Goal: Task Accomplishment & Management: Manage account settings

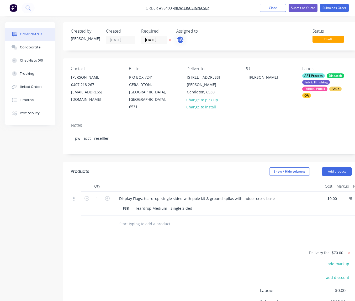
scroll to position [0, 42]
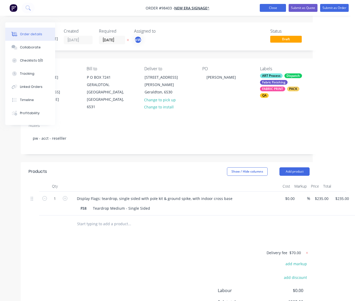
click at [266, 9] on button "Close" at bounding box center [273, 8] width 26 height 8
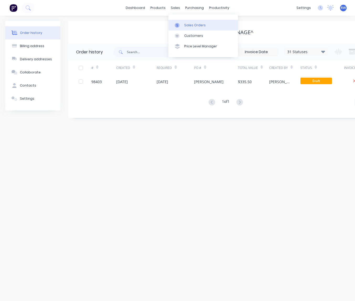
click at [192, 23] on div "Sales Orders" at bounding box center [195, 25] width 22 height 5
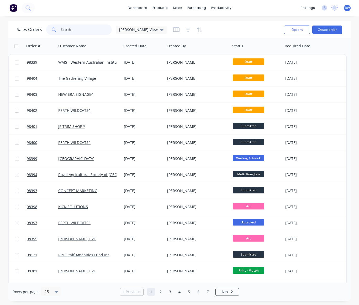
click at [74, 31] on input "text" at bounding box center [86, 29] width 51 height 11
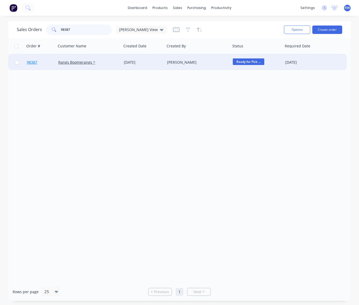
type input "98387"
click at [33, 61] on span "98387" at bounding box center [32, 62] width 11 height 5
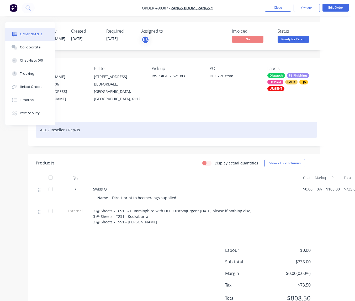
scroll to position [1, 34]
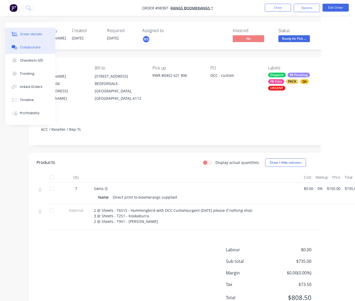
click at [23, 47] on div "Collaborate" at bounding box center [30, 47] width 21 height 5
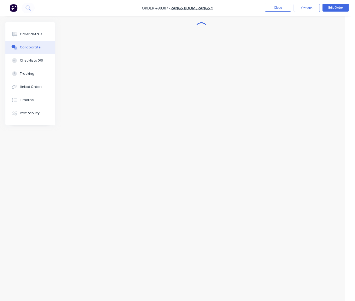
scroll to position [1, 10]
click at [117, 154] on icon "button" at bounding box center [117, 153] width 2 height 6
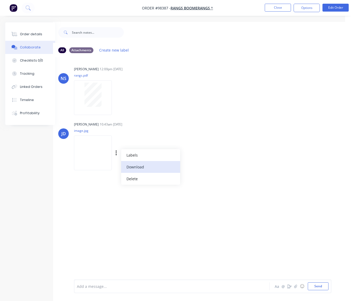
click at [137, 166] on button "Download" at bounding box center [150, 167] width 59 height 12
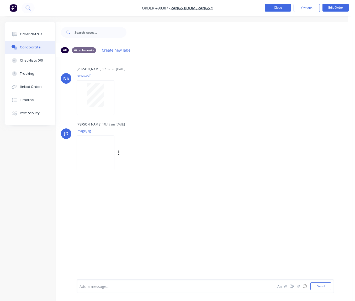
click at [277, 7] on button "Close" at bounding box center [278, 8] width 26 height 8
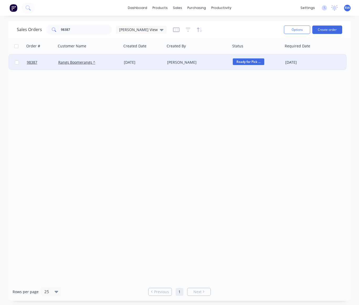
click at [17, 63] on input "checkbox" at bounding box center [17, 62] width 4 height 4
checkbox input "true"
click at [297, 31] on button "Options" at bounding box center [297, 29] width 26 height 8
click at [264, 54] on div "Archive" at bounding box center [281, 54] width 48 height 8
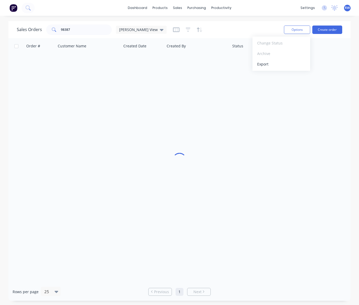
checkbox input "false"
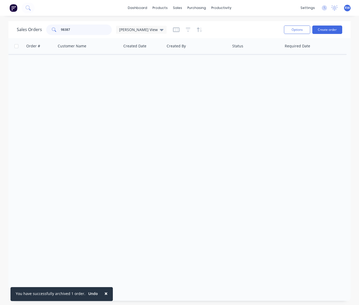
click at [77, 30] on input "98387" at bounding box center [86, 29] width 51 height 11
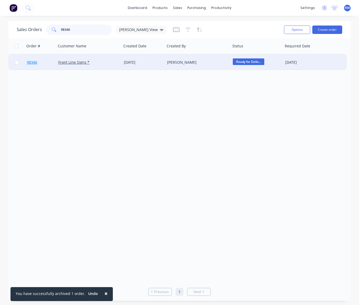
type input "98346"
click at [31, 64] on span "98346" at bounding box center [32, 62] width 11 height 5
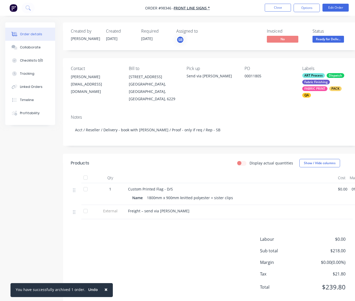
scroll to position [0, 39]
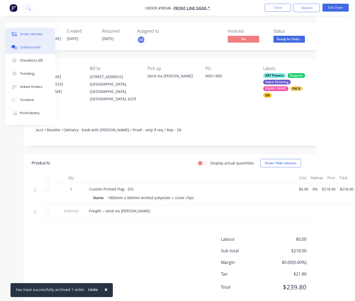
click at [27, 49] on div "Collaborate" at bounding box center [30, 47] width 21 height 5
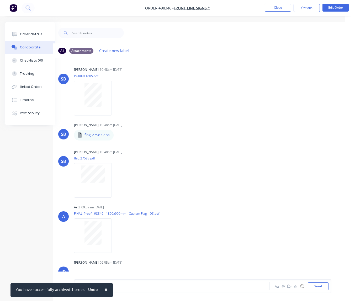
scroll to position [78, 0]
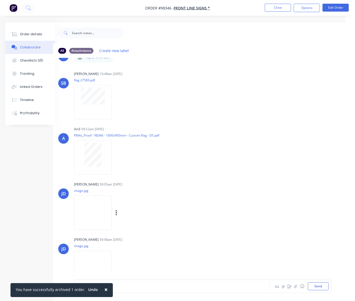
click at [121, 213] on div "Labels Download Delete" at bounding box center [143, 213] width 59 height 8
click at [117, 213] on icon "button" at bounding box center [116, 212] width 1 height 5
click at [136, 226] on button "Download" at bounding box center [150, 226] width 59 height 12
click at [117, 266] on icon "button" at bounding box center [116, 267] width 1 height 5
click at [136, 265] on button "Download" at bounding box center [150, 264] width 59 height 12
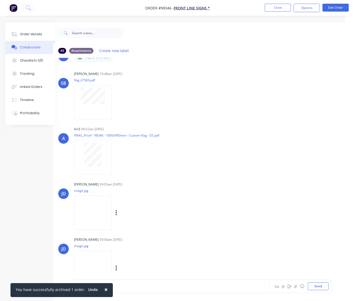
click at [276, 7] on button "Close" at bounding box center [278, 8] width 26 height 8
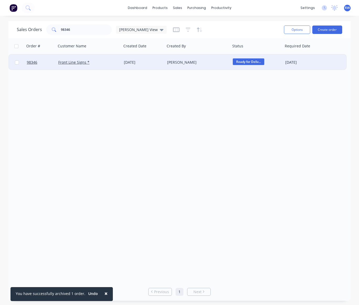
click at [17, 63] on input "checkbox" at bounding box center [17, 62] width 4 height 4
checkbox input "true"
click at [293, 30] on button "Options" at bounding box center [297, 29] width 26 height 8
click at [275, 52] on div "Archive" at bounding box center [281, 54] width 48 height 8
checkbox input "false"
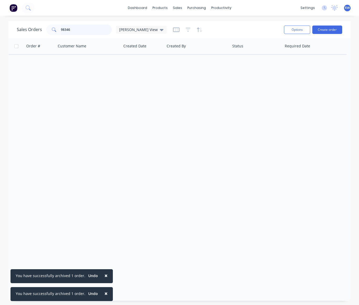
click at [89, 33] on input "98346" at bounding box center [86, 29] width 51 height 11
drag, startPoint x: 87, startPoint y: 32, endPoint x: 83, endPoint y: 40, distance: 8.7
click at [61, 29] on input "98346" at bounding box center [86, 29] width 51 height 11
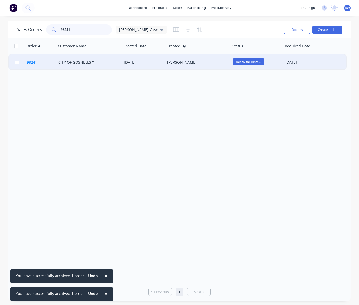
type input "98241"
click at [33, 63] on span "98241" at bounding box center [32, 62] width 11 height 5
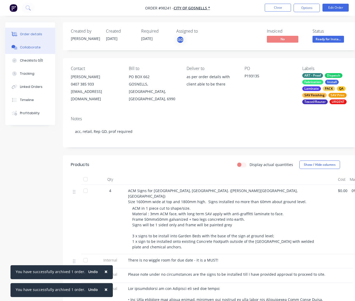
click at [32, 48] on div "Collaborate" at bounding box center [30, 47] width 21 height 5
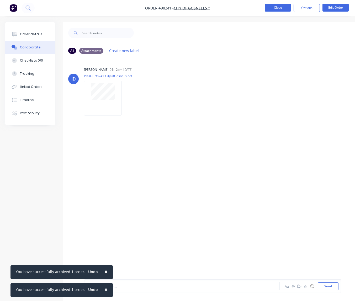
click at [275, 9] on button "Close" at bounding box center [278, 8] width 26 height 8
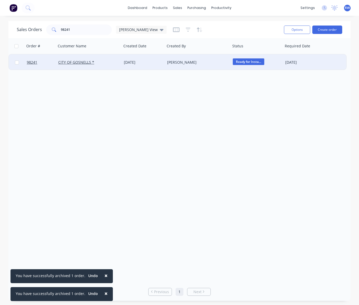
click at [17, 62] on input "checkbox" at bounding box center [17, 62] width 4 height 4
checkbox input "true"
click at [293, 29] on button "Options" at bounding box center [297, 29] width 26 height 8
click at [272, 55] on div "Archive" at bounding box center [281, 54] width 48 height 8
checkbox input "false"
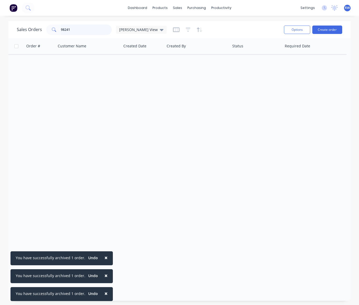
click at [82, 30] on input "98241" at bounding box center [86, 29] width 51 height 11
drag, startPoint x: 62, startPoint y: 30, endPoint x: 53, endPoint y: 30, distance: 9.2
click at [61, 30] on input "98241" at bounding box center [86, 29] width 51 height 11
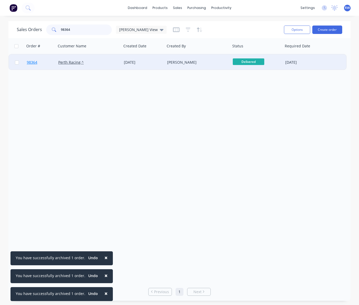
type input "98364"
click at [32, 62] on span "98364" at bounding box center [32, 62] width 11 height 5
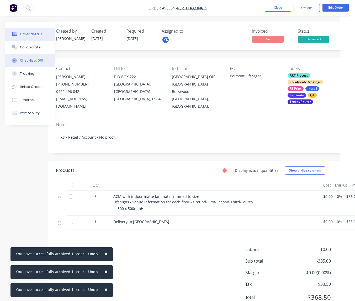
scroll to position [0, 37]
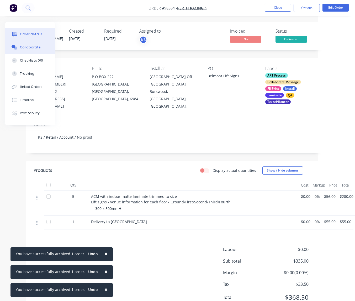
click at [28, 47] on div "Collaborate" at bounding box center [30, 47] width 21 height 5
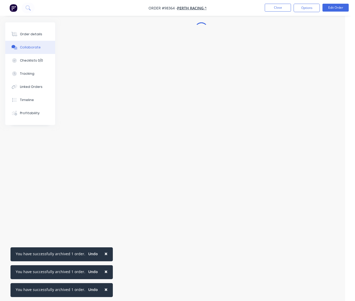
scroll to position [0, 10]
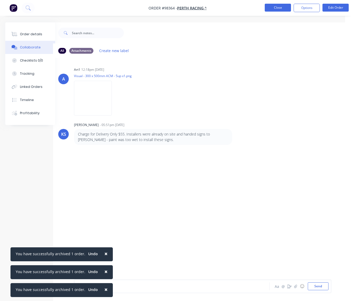
click at [277, 8] on button "Close" at bounding box center [278, 8] width 26 height 8
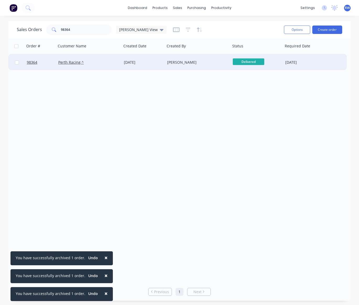
click at [17, 62] on input "checkbox" at bounding box center [17, 62] width 4 height 4
checkbox input "true"
click at [299, 29] on button "Options" at bounding box center [297, 29] width 26 height 8
click at [282, 55] on div "Archive" at bounding box center [281, 54] width 48 height 8
checkbox input "false"
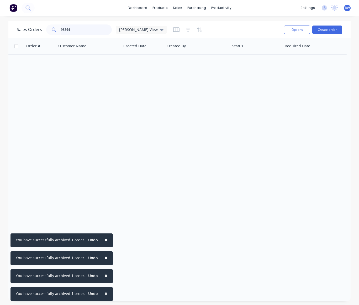
click at [84, 32] on input "98364" at bounding box center [86, 29] width 51 height 11
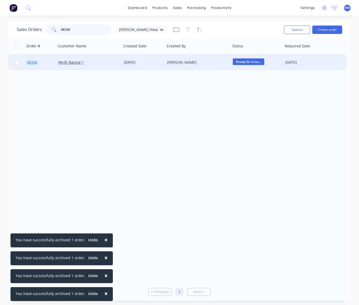
type input "98358"
click at [31, 61] on span "98358" at bounding box center [32, 62] width 11 height 5
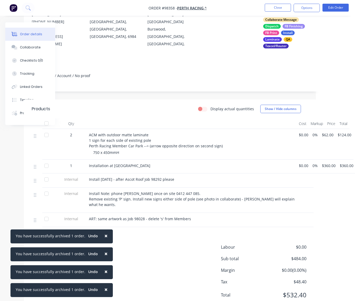
scroll to position [76, 39]
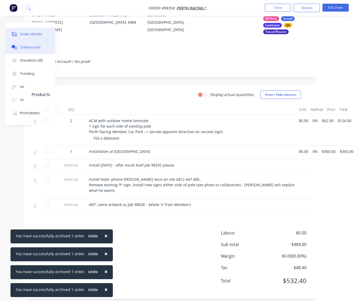
click at [28, 49] on div "Collaborate" at bounding box center [30, 47] width 21 height 5
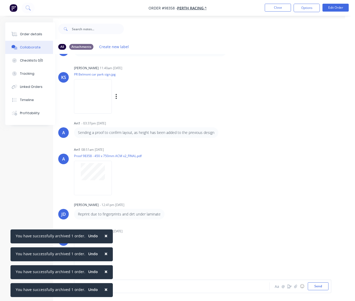
scroll to position [12, 10]
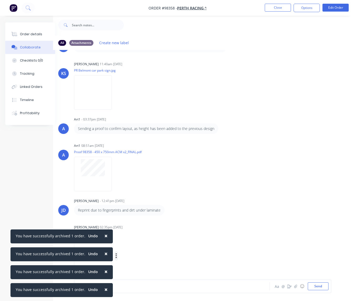
click at [117, 252] on button "button" at bounding box center [116, 256] width 2 height 8
click at [138, 252] on button "Download" at bounding box center [150, 256] width 59 height 12
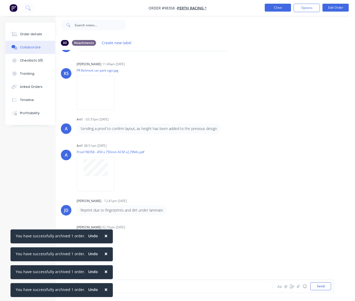
click at [272, 8] on button "Close" at bounding box center [278, 8] width 26 height 8
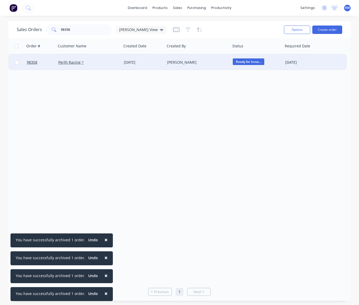
click at [17, 63] on input "checkbox" at bounding box center [17, 62] width 4 height 4
checkbox input "true"
click at [294, 30] on button "Options" at bounding box center [297, 29] width 26 height 8
click at [278, 50] on div "Archive" at bounding box center [281, 54] width 48 height 8
checkbox input "false"
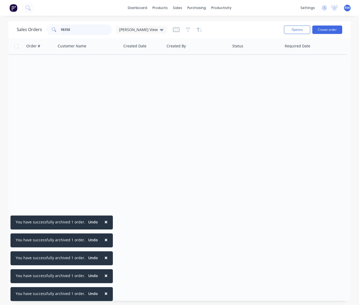
click at [87, 32] on input "98358" at bounding box center [86, 29] width 51 height 11
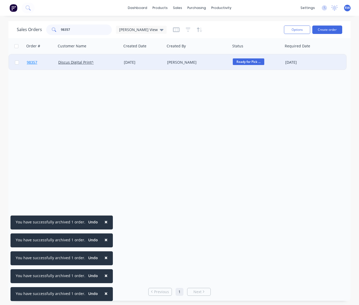
type input "98357"
click at [31, 63] on span "98357" at bounding box center [32, 62] width 11 height 5
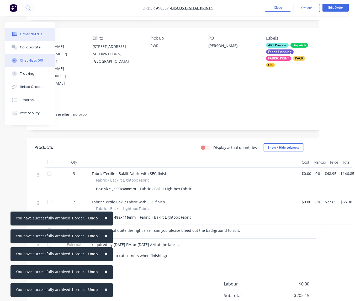
scroll to position [30, 35]
click at [28, 49] on div "Collaborate" at bounding box center [30, 47] width 21 height 5
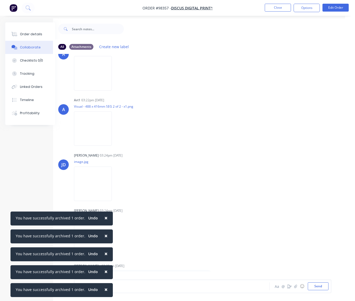
scroll to position [269, 0]
click at [117, 184] on icon "button" at bounding box center [116, 182] width 1 height 5
click at [141, 196] on button "Download" at bounding box center [150, 196] width 59 height 12
click at [117, 237] on button "button" at bounding box center [116, 238] width 2 height 8
click at [140, 251] on button "Download" at bounding box center [150, 252] width 59 height 12
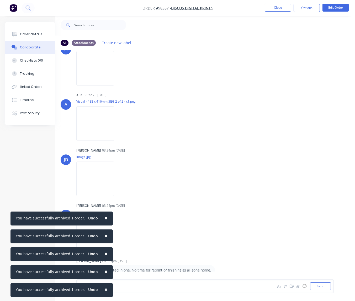
scroll to position [12, 2]
click at [277, 8] on button "Close" at bounding box center [278, 8] width 26 height 8
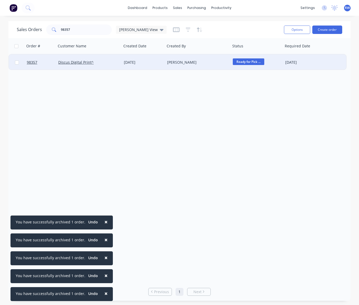
click at [18, 63] on input "checkbox" at bounding box center [17, 62] width 4 height 4
checkbox input "true"
click at [301, 29] on button "Options" at bounding box center [297, 29] width 26 height 8
click at [266, 54] on div "Archive" at bounding box center [281, 54] width 48 height 8
checkbox input "false"
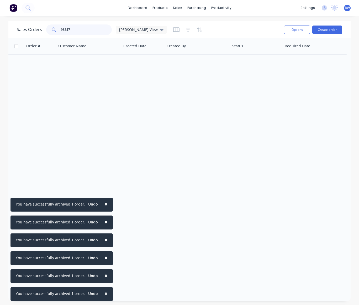
click at [86, 32] on input "98357" at bounding box center [86, 29] width 51 height 11
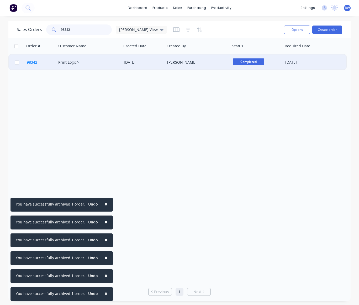
type input "98342"
click at [32, 62] on span "98342" at bounding box center [32, 62] width 11 height 5
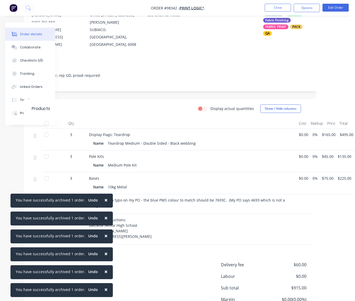
scroll to position [103, 39]
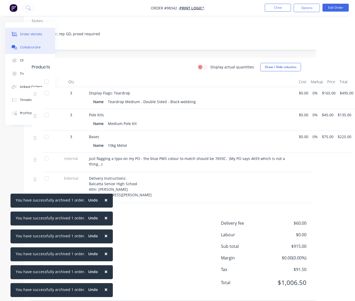
click at [21, 48] on div "Collaborate" at bounding box center [30, 47] width 21 height 5
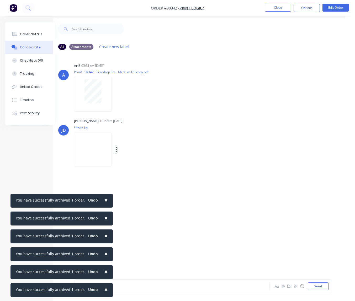
click at [117, 150] on icon "button" at bounding box center [117, 149] width 2 height 6
click at [129, 164] on button "Download" at bounding box center [150, 163] width 59 height 12
click at [273, 9] on button "Close" at bounding box center [278, 8] width 26 height 8
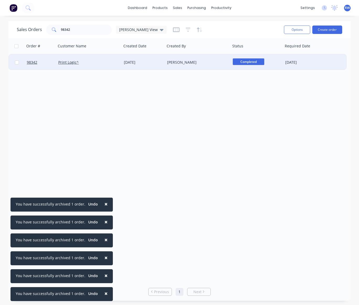
click at [17, 63] on input "checkbox" at bounding box center [17, 62] width 4 height 4
checkbox input "true"
click at [293, 31] on button "Options" at bounding box center [297, 29] width 26 height 8
click at [277, 53] on div "Archive" at bounding box center [281, 54] width 48 height 8
checkbox input "false"
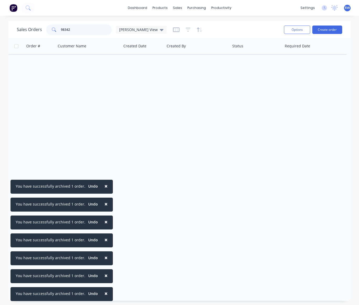
drag, startPoint x: 72, startPoint y: 28, endPoint x: 80, endPoint y: 33, distance: 8.7
click at [72, 28] on input "98342" at bounding box center [86, 29] width 51 height 11
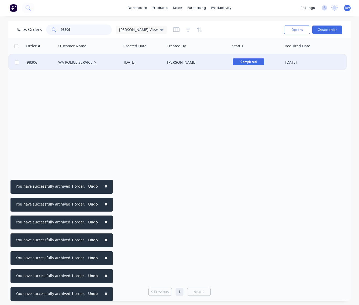
type input "98306"
click at [17, 63] on input "checkbox" at bounding box center [17, 62] width 4 height 4
checkbox input "true"
click at [300, 29] on button "Options" at bounding box center [297, 29] width 26 height 8
click at [274, 53] on div "Archive" at bounding box center [281, 54] width 48 height 8
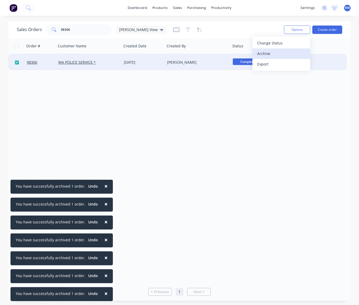
checkbox input "false"
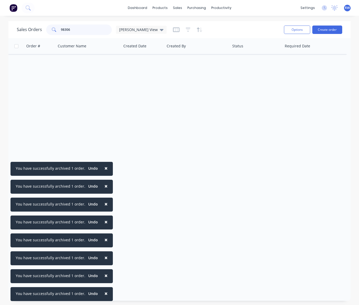
click at [79, 30] on input "98306" at bounding box center [86, 29] width 51 height 11
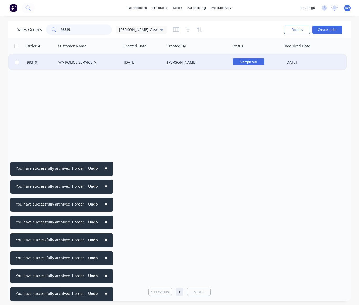
type input "98319"
click at [17, 63] on input "checkbox" at bounding box center [17, 62] width 4 height 4
checkbox input "true"
click at [303, 29] on button "Options" at bounding box center [297, 29] width 26 height 8
click at [264, 55] on div "Archive" at bounding box center [281, 54] width 48 height 8
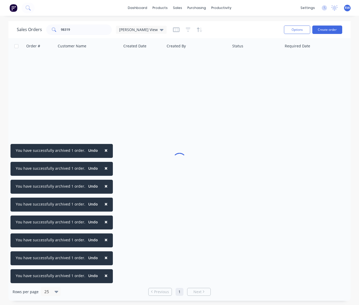
checkbox input "false"
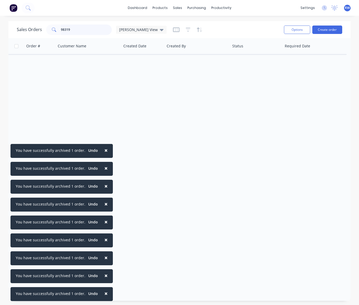
click at [80, 30] on input "98319" at bounding box center [86, 29] width 51 height 11
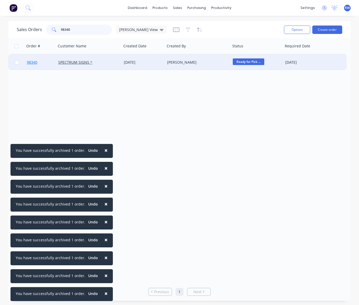
type input "98340"
click at [32, 63] on span "98340" at bounding box center [32, 62] width 11 height 5
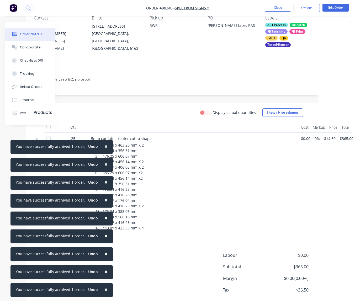
scroll to position [50, 37]
click at [30, 47] on div "Collaborate" at bounding box center [30, 47] width 21 height 5
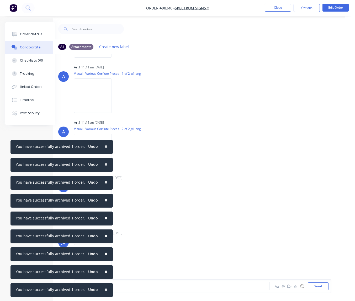
scroll to position [87, 0]
drag, startPoint x: 103, startPoint y: 147, endPoint x: 106, endPoint y: 159, distance: 12.9
click at [105, 148] on span "×" at bounding box center [106, 145] width 3 height 7
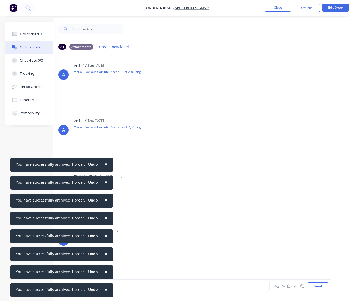
click at [105, 165] on span "×" at bounding box center [106, 163] width 3 height 7
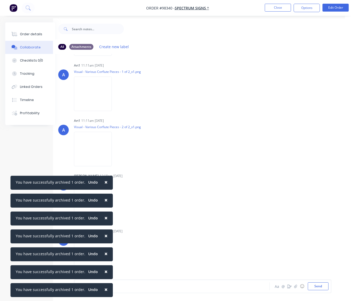
click at [105, 181] on span "×" at bounding box center [106, 181] width 3 height 7
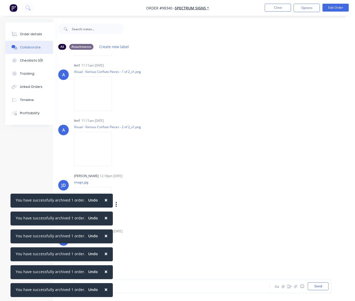
click at [105, 200] on span "×" at bounding box center [106, 199] width 3 height 7
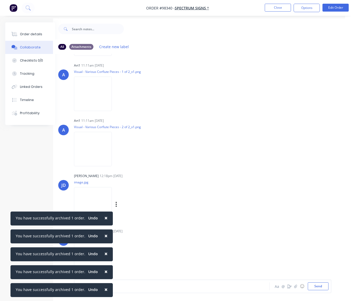
drag, startPoint x: 104, startPoint y: 216, endPoint x: 101, endPoint y: 223, distance: 6.9
click at [105, 217] on span "×" at bounding box center [106, 217] width 3 height 7
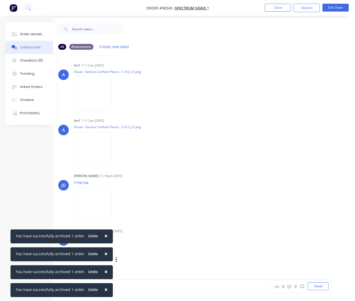
drag, startPoint x: 102, startPoint y: 236, endPoint x: 102, endPoint y: 244, distance: 7.9
click at [105, 236] on span "×" at bounding box center [106, 235] width 3 height 7
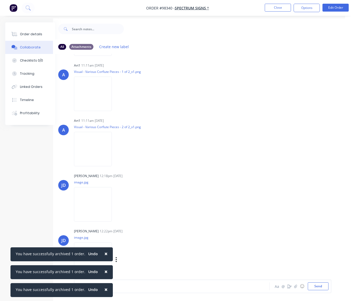
drag, startPoint x: 102, startPoint y: 252, endPoint x: 101, endPoint y: 256, distance: 4.6
click at [105, 252] on span "×" at bounding box center [106, 253] width 3 height 7
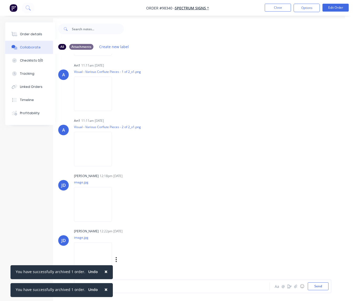
click at [105, 271] on span "×" at bounding box center [106, 270] width 3 height 7
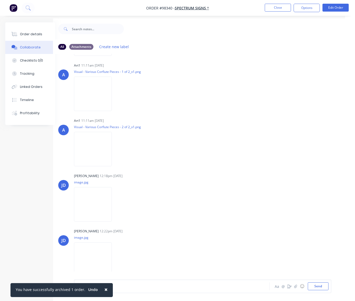
drag, startPoint x: 103, startPoint y: 288, endPoint x: 106, endPoint y: 286, distance: 3.5
click at [105, 288] on span "×" at bounding box center [106, 288] width 3 height 7
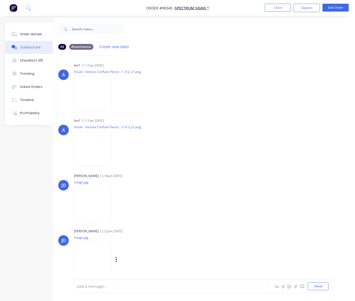
click at [122, 258] on div "Labels Download Delete" at bounding box center [143, 259] width 59 height 8
click at [117, 259] on icon "button" at bounding box center [117, 259] width 2 height 6
click at [137, 261] on button "Download" at bounding box center [150, 260] width 59 height 12
click at [117, 205] on button "button" at bounding box center [116, 204] width 2 height 8
click at [140, 218] on button "Download" at bounding box center [150, 218] width 59 height 12
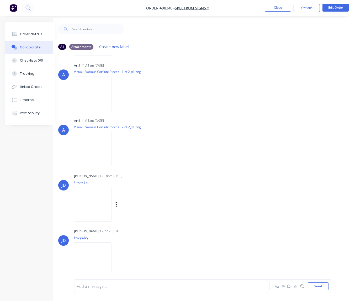
scroll to position [4, 7]
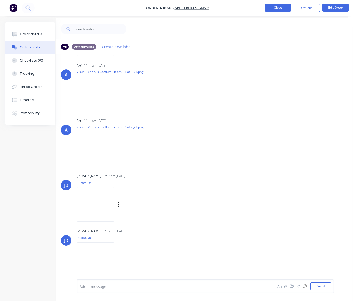
click at [275, 9] on button "Close" at bounding box center [278, 8] width 26 height 8
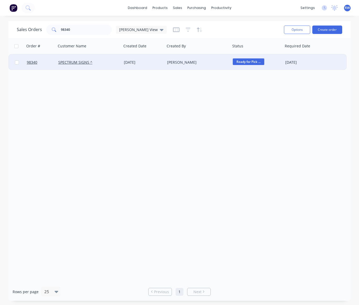
click at [17, 63] on input "checkbox" at bounding box center [17, 62] width 4 height 4
checkbox input "true"
click at [287, 27] on button "Options" at bounding box center [297, 29] width 26 height 8
click at [267, 51] on div "Archive" at bounding box center [281, 54] width 48 height 8
checkbox input "false"
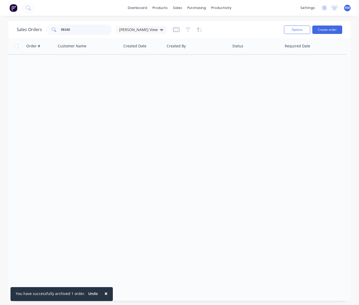
click at [81, 30] on input "98340" at bounding box center [86, 29] width 51 height 11
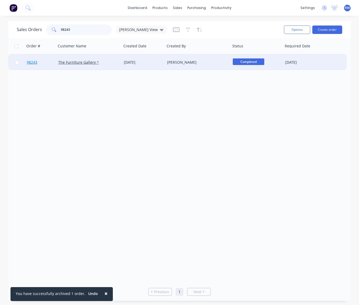
type input "98243"
click at [30, 62] on span "98243" at bounding box center [32, 62] width 11 height 5
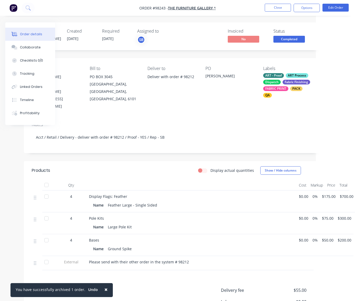
scroll to position [1, 39]
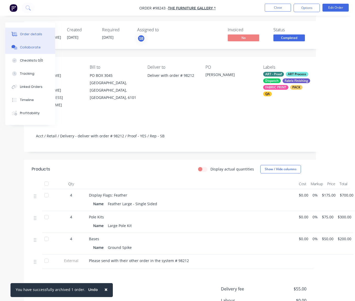
click at [25, 47] on div "Collaborate" at bounding box center [30, 47] width 21 height 5
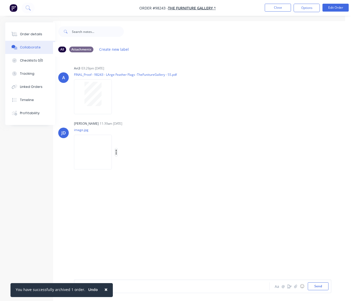
click at [117, 151] on icon "button" at bounding box center [117, 152] width 2 height 6
click at [139, 166] on button "Download" at bounding box center [150, 166] width 59 height 12
click at [273, 9] on button "Close" at bounding box center [278, 8] width 26 height 8
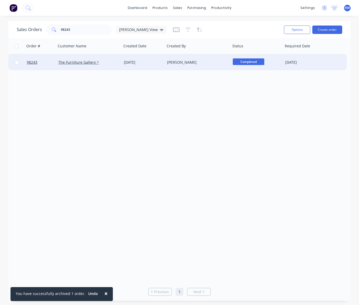
drag, startPoint x: 17, startPoint y: 63, endPoint x: 21, endPoint y: 64, distance: 4.3
click at [18, 63] on input "checkbox" at bounding box center [17, 62] width 4 height 4
checkbox input "true"
click at [302, 31] on button "Options" at bounding box center [297, 29] width 26 height 8
click at [286, 53] on div "Archive" at bounding box center [281, 54] width 48 height 8
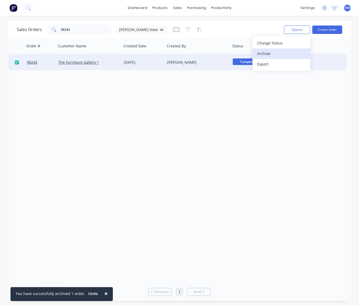
checkbox input "false"
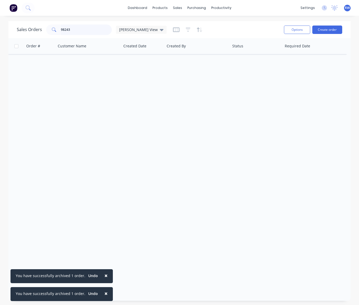
click at [85, 30] on input "98243" at bounding box center [86, 29] width 51 height 11
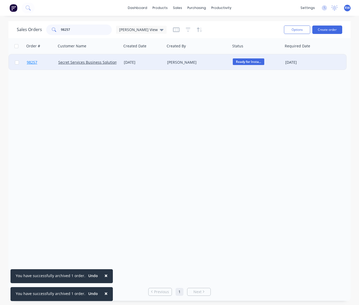
type input "98257"
click at [33, 64] on span "98257" at bounding box center [32, 62] width 11 height 5
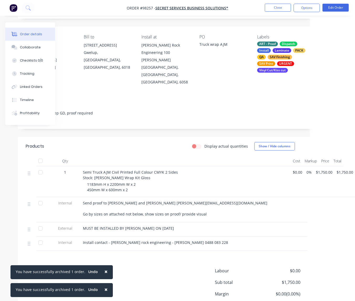
scroll to position [0, 45]
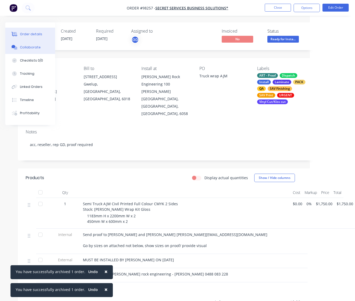
click at [23, 47] on div "Collaborate" at bounding box center [30, 47] width 21 height 5
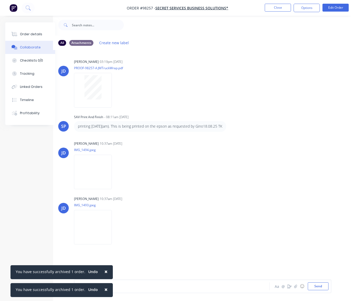
scroll to position [0, 10]
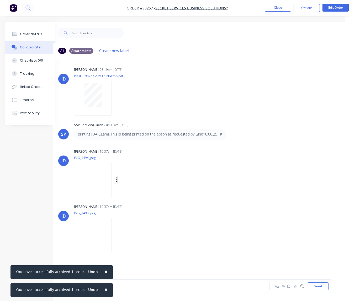
click at [117, 183] on icon "button" at bounding box center [117, 180] width 2 height 6
click at [143, 199] on button "Download" at bounding box center [150, 194] width 59 height 12
click at [117, 237] on icon "button" at bounding box center [116, 234] width 1 height 5
click at [145, 255] on button "Download" at bounding box center [150, 249] width 59 height 12
click at [278, 8] on button "Close" at bounding box center [278, 8] width 26 height 8
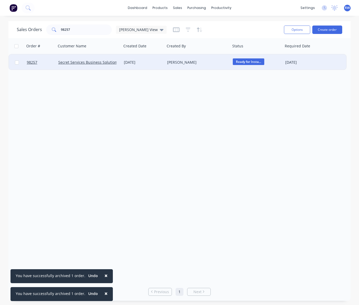
click at [17, 63] on input "checkbox" at bounding box center [17, 62] width 4 height 4
checkbox input "true"
click at [297, 28] on button "Options" at bounding box center [297, 29] width 26 height 8
click at [272, 54] on div "Archive" at bounding box center [281, 54] width 48 height 8
checkbox input "false"
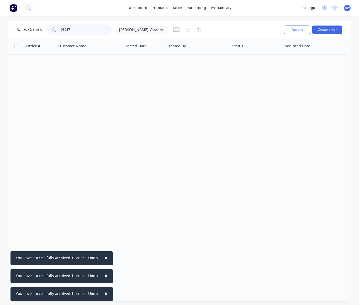
drag, startPoint x: 80, startPoint y: 30, endPoint x: 49, endPoint y: 28, distance: 31.1
click at [61, 28] on input "98257" at bounding box center [86, 29] width 51 height 11
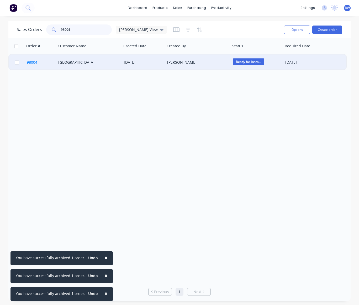
type input "98004"
click at [33, 63] on span "98004" at bounding box center [32, 62] width 11 height 5
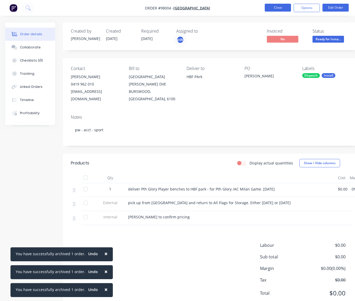
click at [272, 8] on button "Close" at bounding box center [278, 8] width 26 height 8
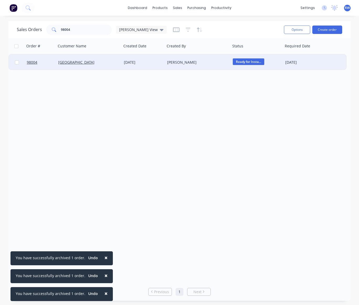
click at [17, 62] on input "checkbox" at bounding box center [17, 62] width 4 height 4
checkbox input "true"
click at [301, 32] on button "Options" at bounding box center [297, 29] width 26 height 8
click at [283, 54] on div "Archive" at bounding box center [281, 54] width 48 height 8
checkbox input "false"
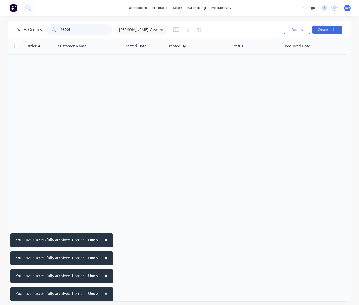
click at [75, 30] on input "98004" at bounding box center [86, 29] width 51 height 11
drag, startPoint x: 74, startPoint y: 30, endPoint x: 55, endPoint y: 30, distance: 18.4
click at [61, 30] on input "98004" at bounding box center [86, 29] width 51 height 11
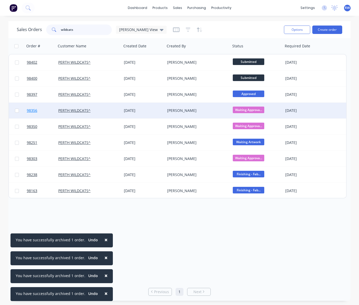
type input "wildcats"
click at [34, 111] on span "98356" at bounding box center [32, 110] width 11 height 5
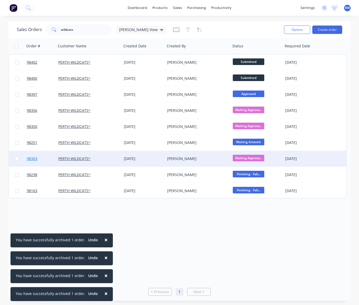
click at [35, 160] on span "98303" at bounding box center [32, 158] width 11 height 5
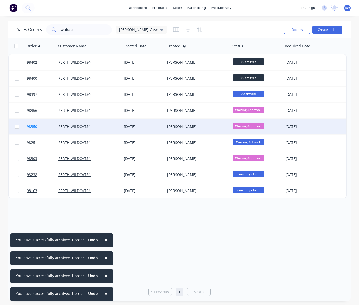
click at [32, 127] on span "98350" at bounding box center [32, 126] width 11 height 5
